Goal: Transaction & Acquisition: Obtain resource

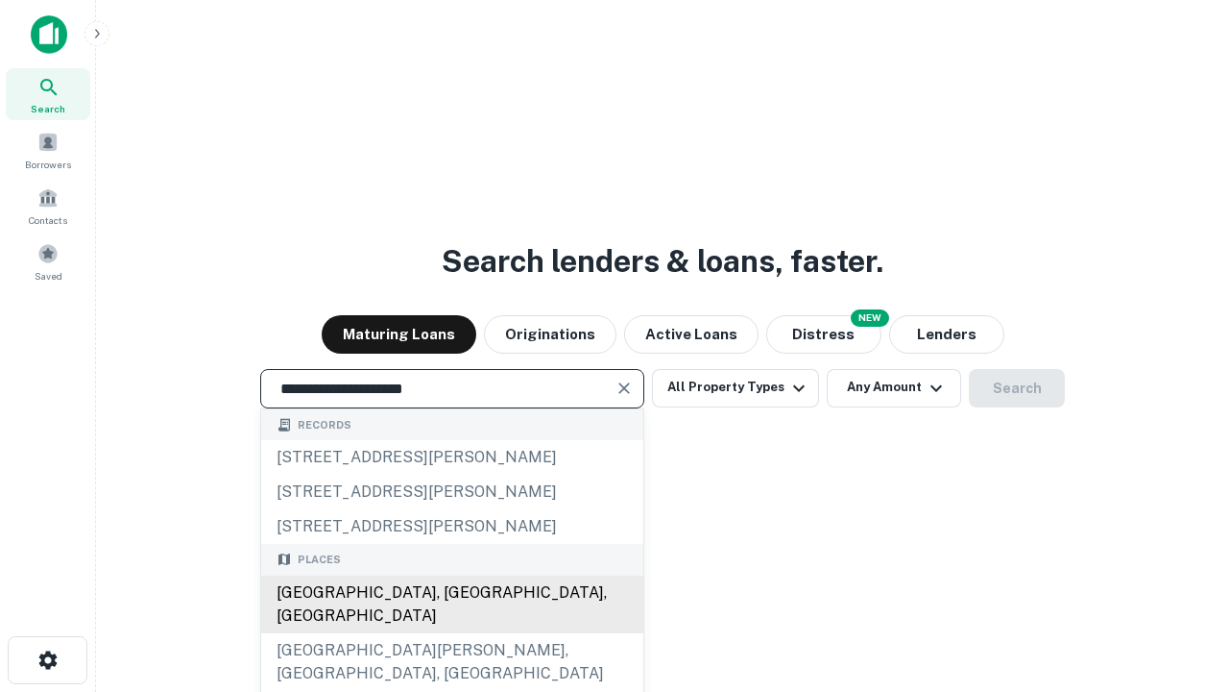
click at [451, 633] on div "[GEOGRAPHIC_DATA], [GEOGRAPHIC_DATA], [GEOGRAPHIC_DATA]" at bounding box center [452, 604] width 382 height 58
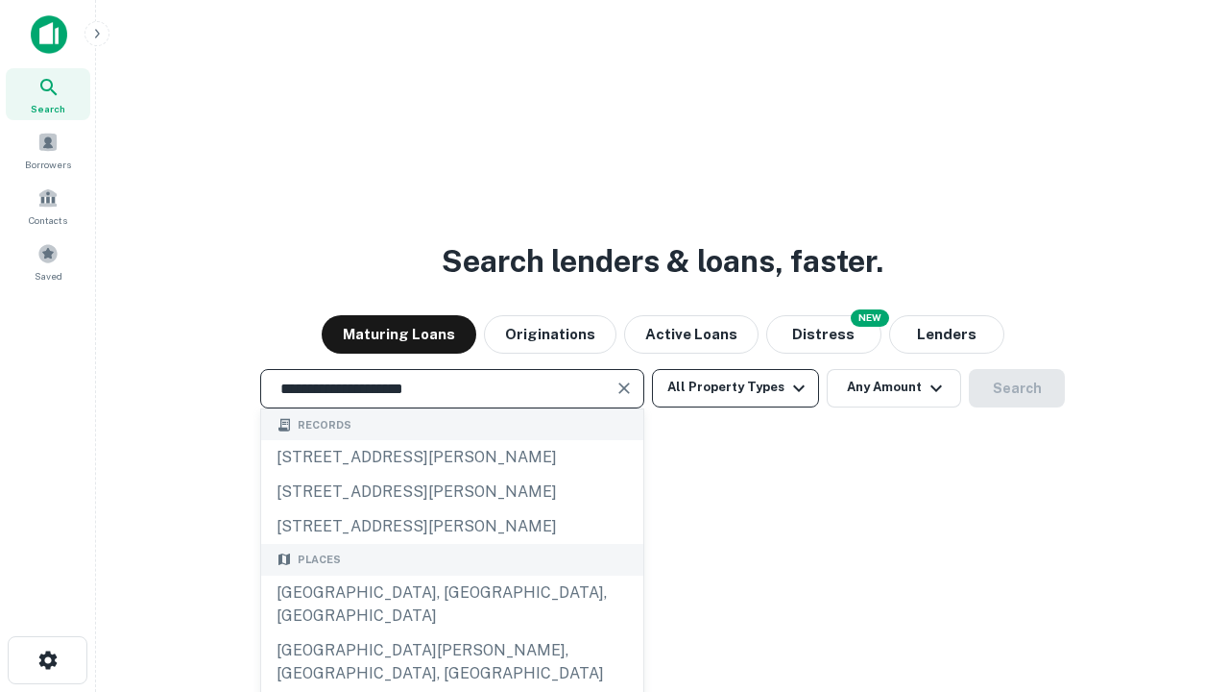
type input "**********"
click at [736, 387] on button "All Property Types" at bounding box center [735, 388] width 167 height 38
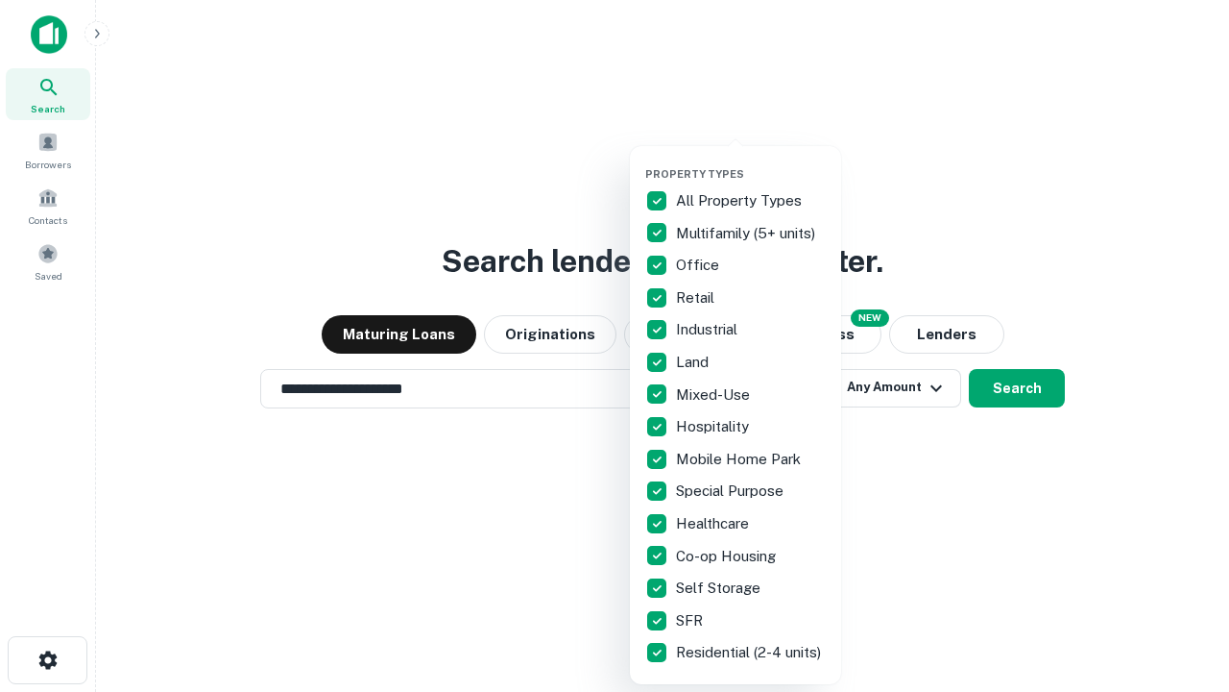
click at [751, 161] on button "button" at bounding box center [750, 161] width 211 height 1
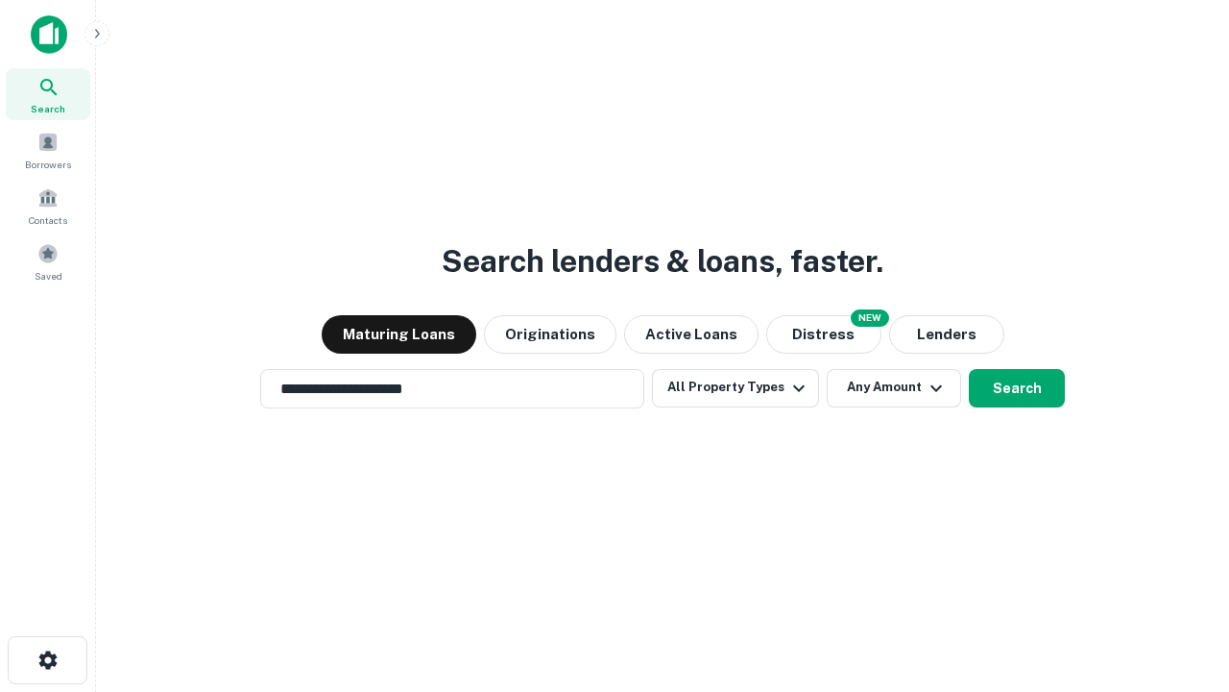
scroll to position [30, 0]
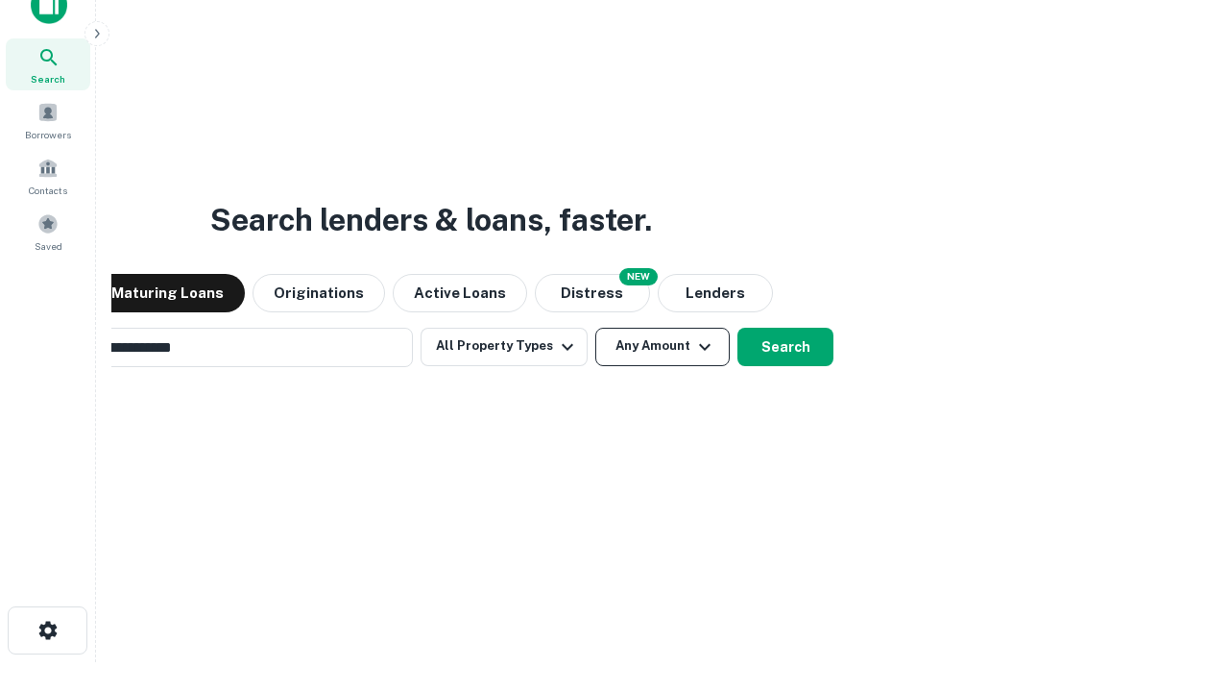
click at [595, 328] on button "Any Amount" at bounding box center [662, 347] width 134 height 38
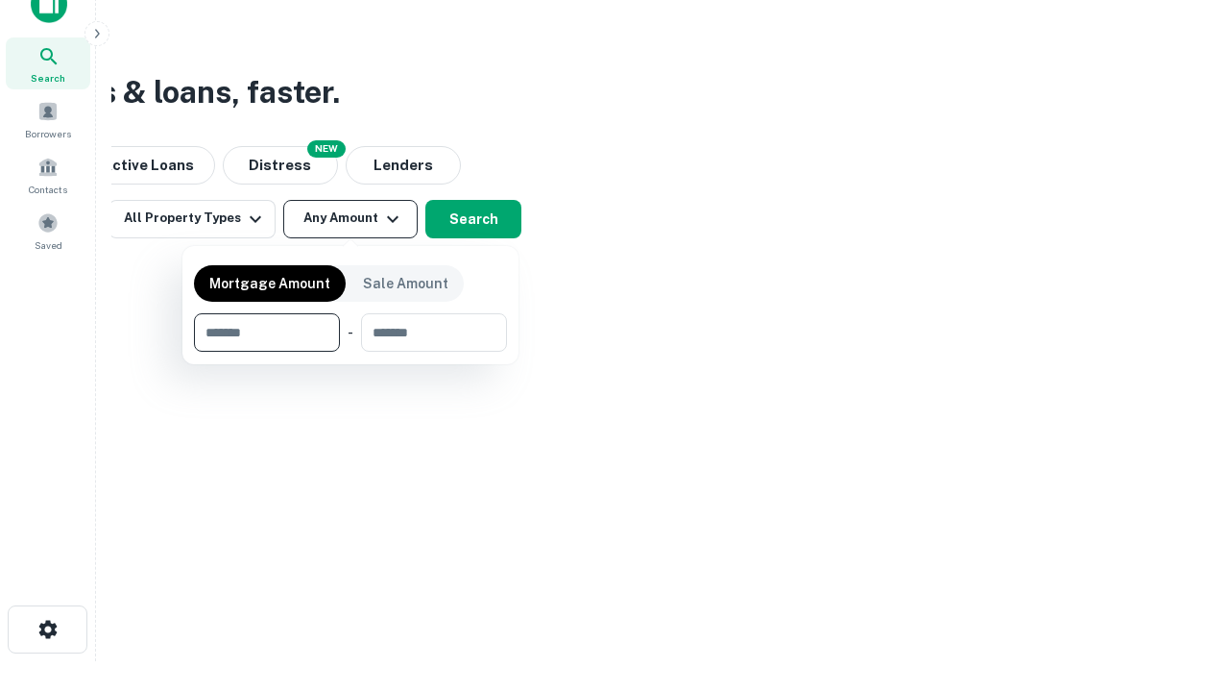
type input "*******"
click at [351, 352] on button "button" at bounding box center [350, 352] width 313 height 1
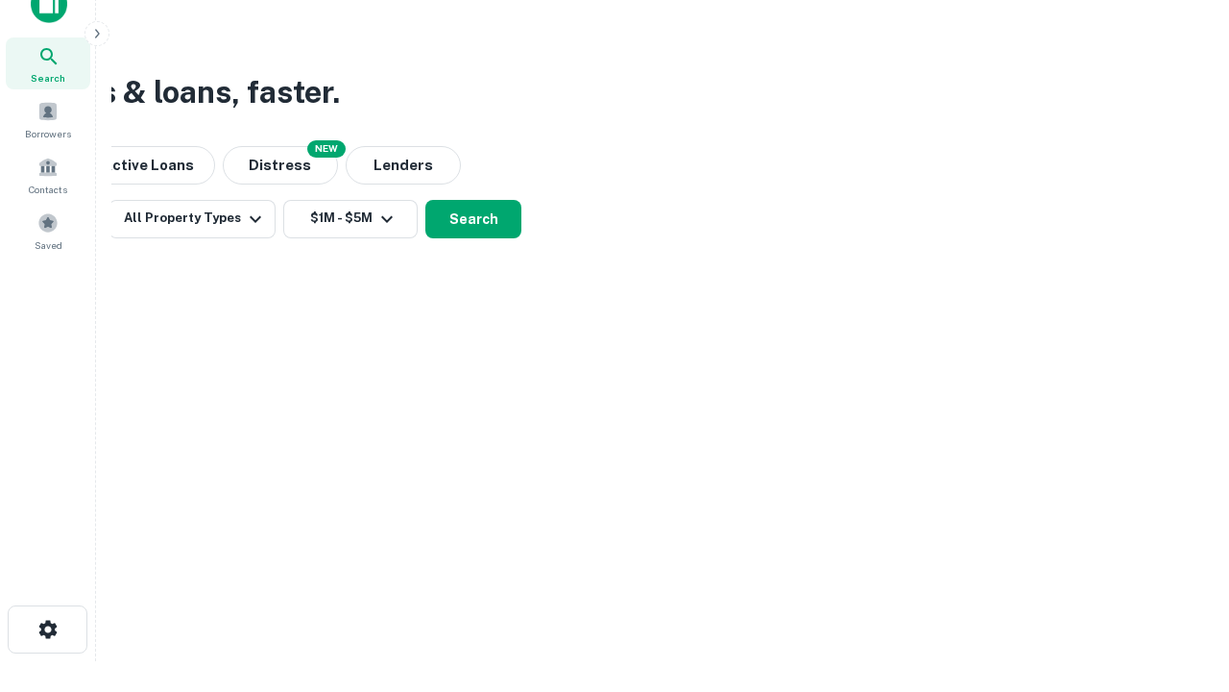
scroll to position [12, 354]
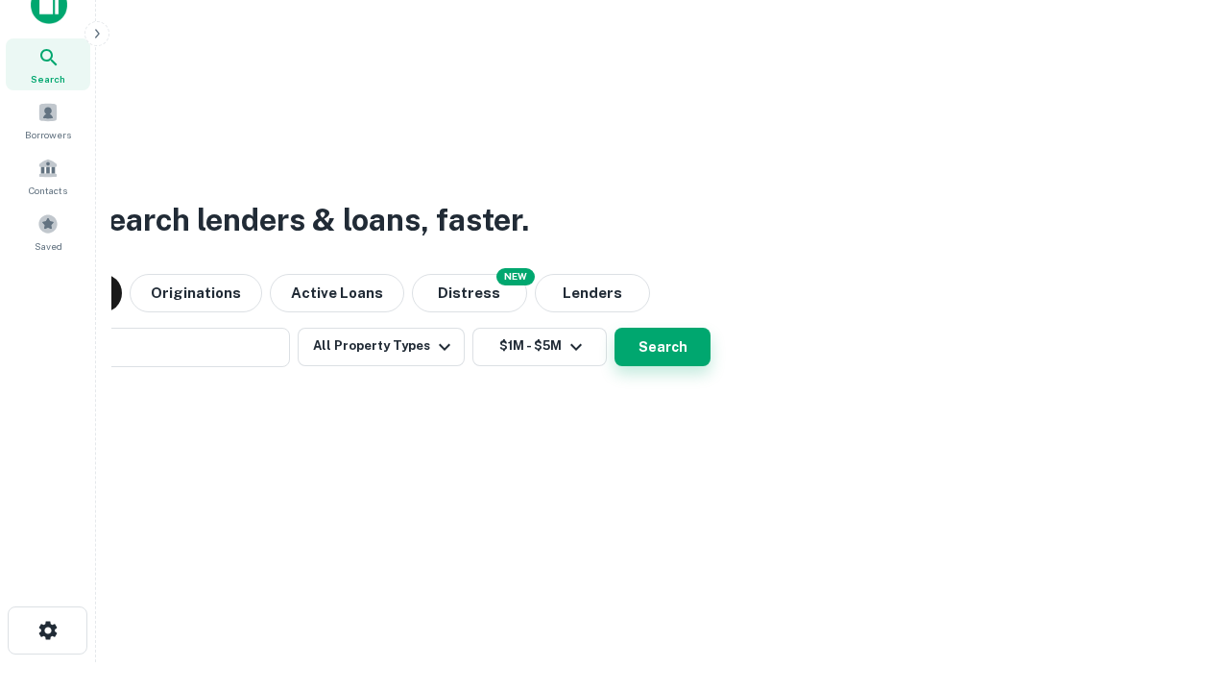
click at [615, 328] on button "Search" at bounding box center [663, 347] width 96 height 38
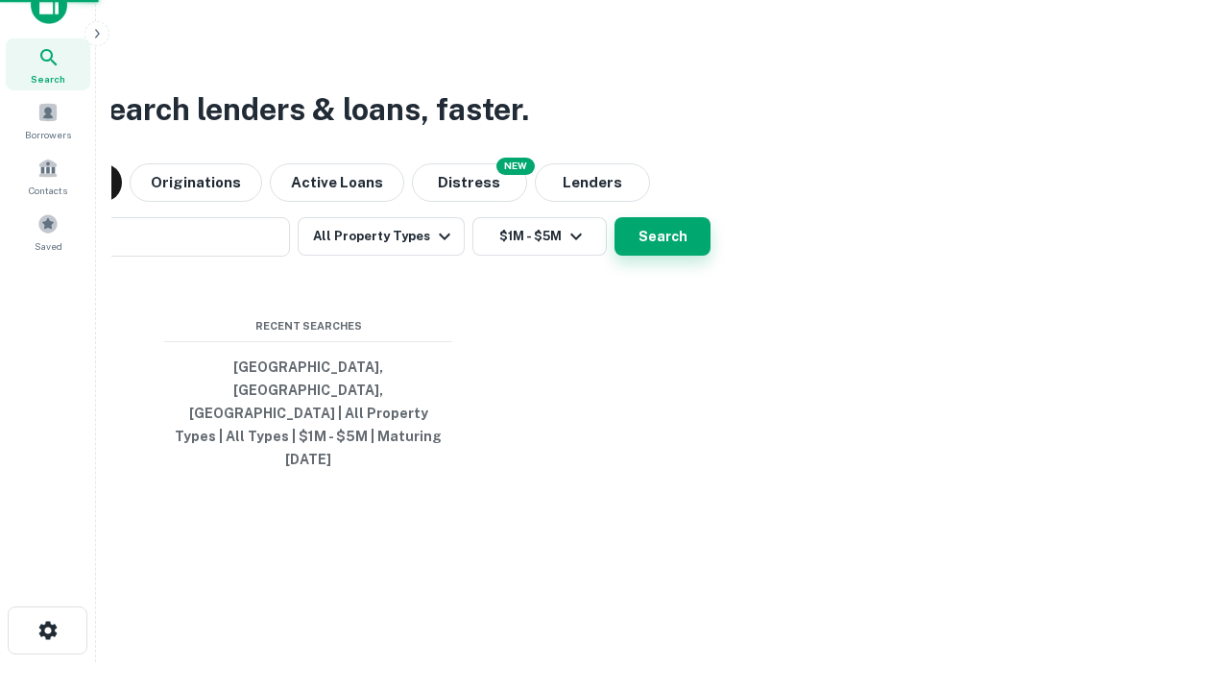
scroll to position [51, 544]
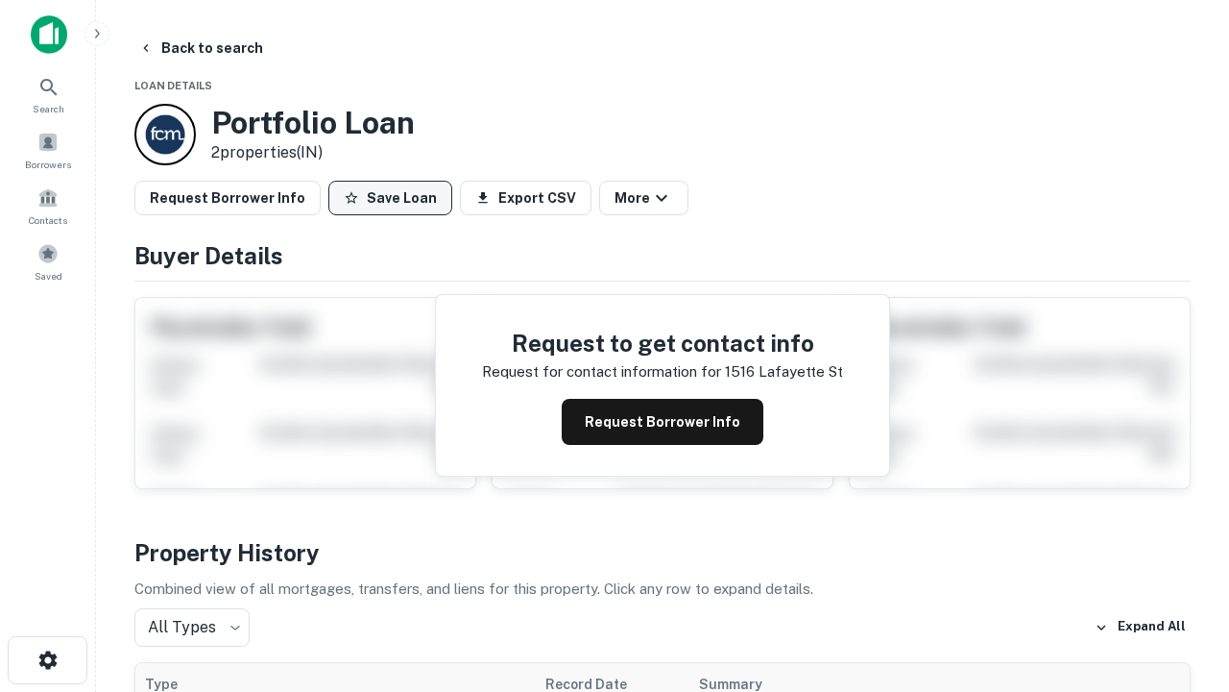
click at [390, 198] on button "Save Loan" at bounding box center [390, 198] width 124 height 35
click at [395, 198] on button "Loan Saved" at bounding box center [394, 198] width 133 height 35
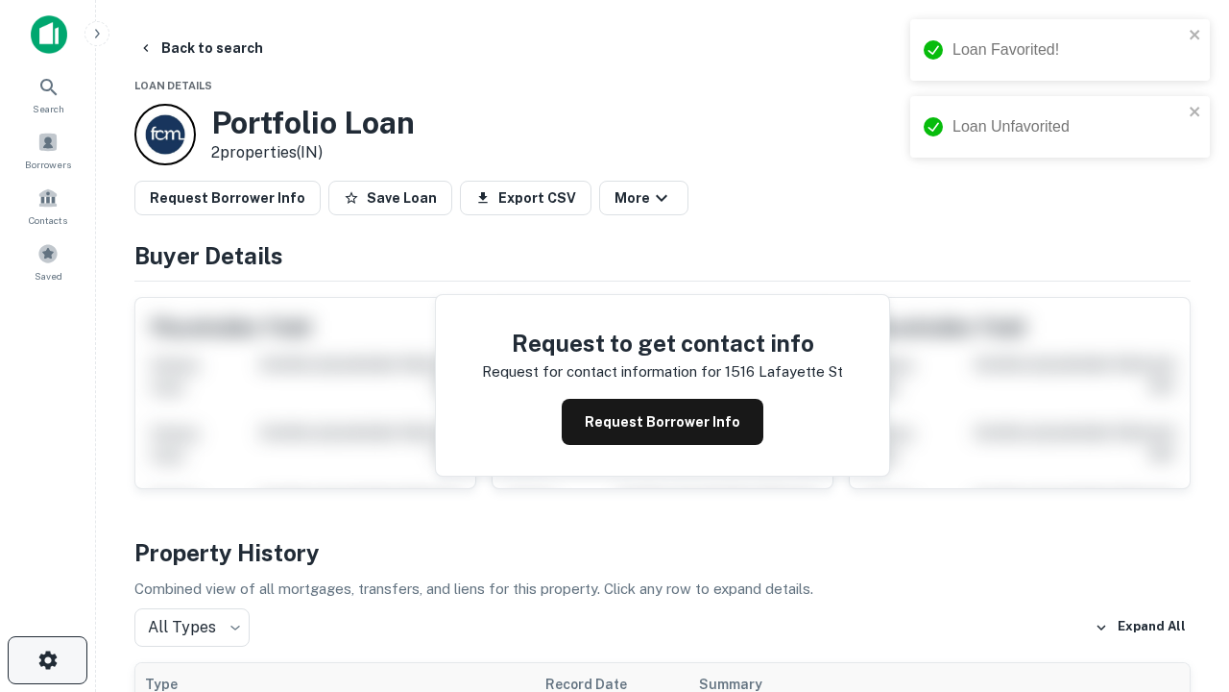
click at [47, 660] on icon "button" at bounding box center [47, 659] width 23 height 23
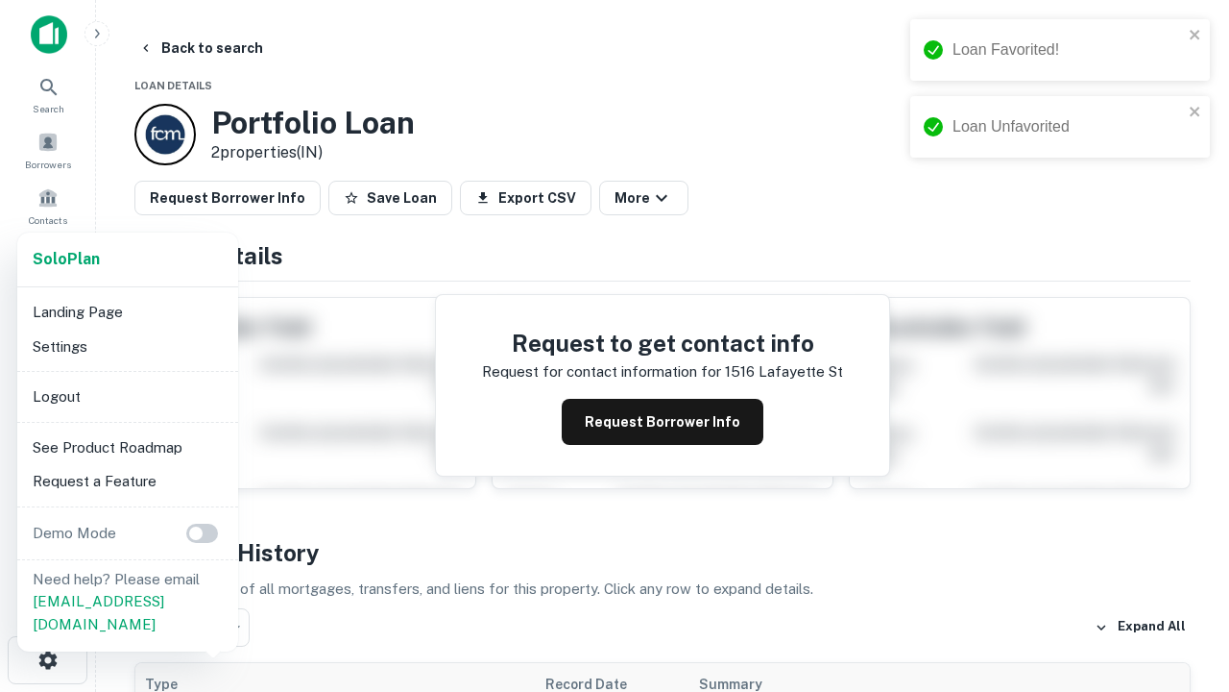
click at [127, 396] on li "Logout" at bounding box center [128, 396] width 206 height 35
